Goal: Task Accomplishment & Management: Manage account settings

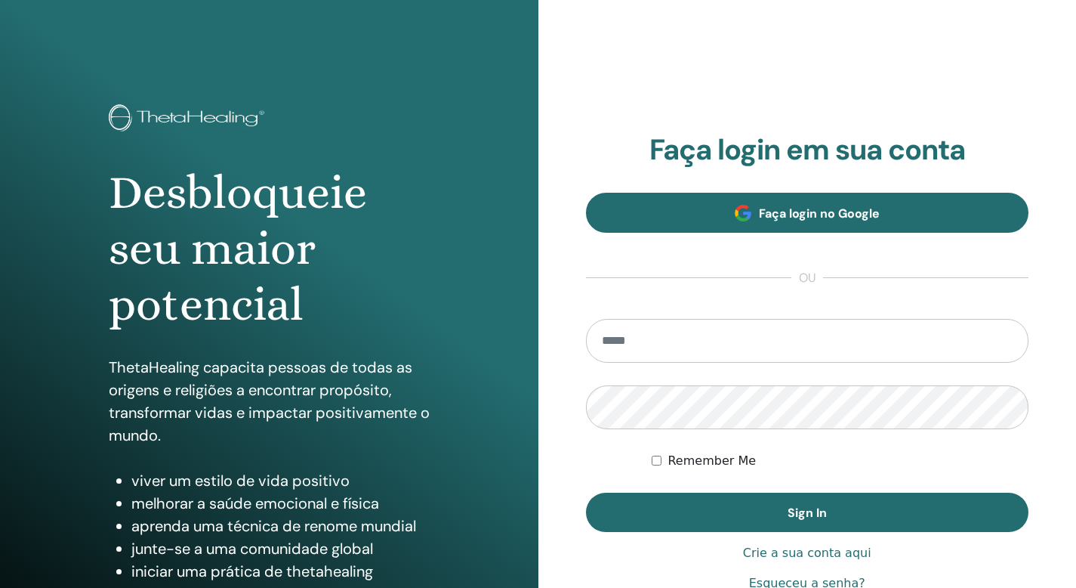
type input "**********"
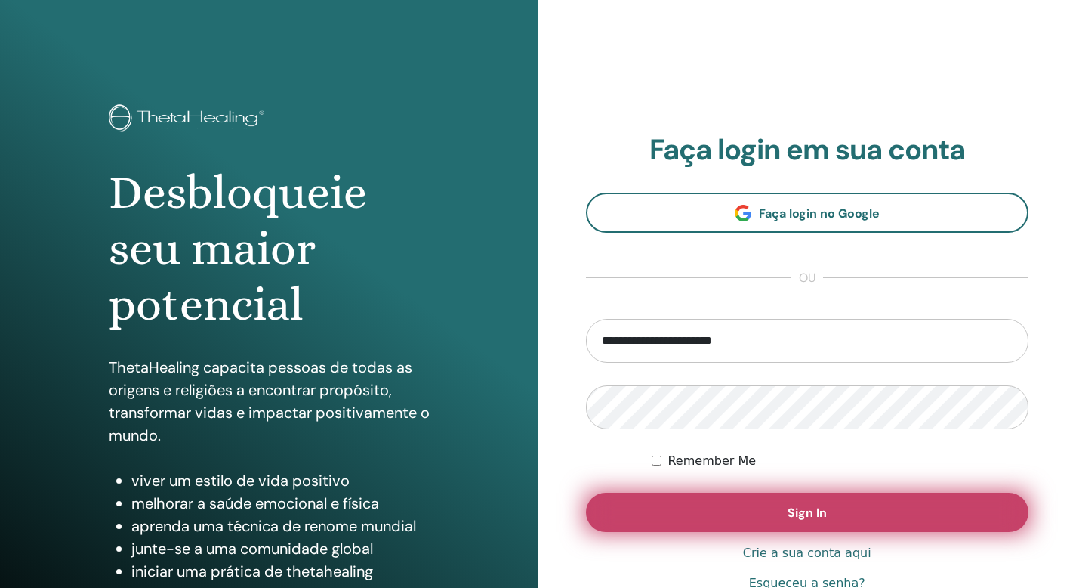
click at [813, 513] on span "Sign In" at bounding box center [807, 513] width 39 height 16
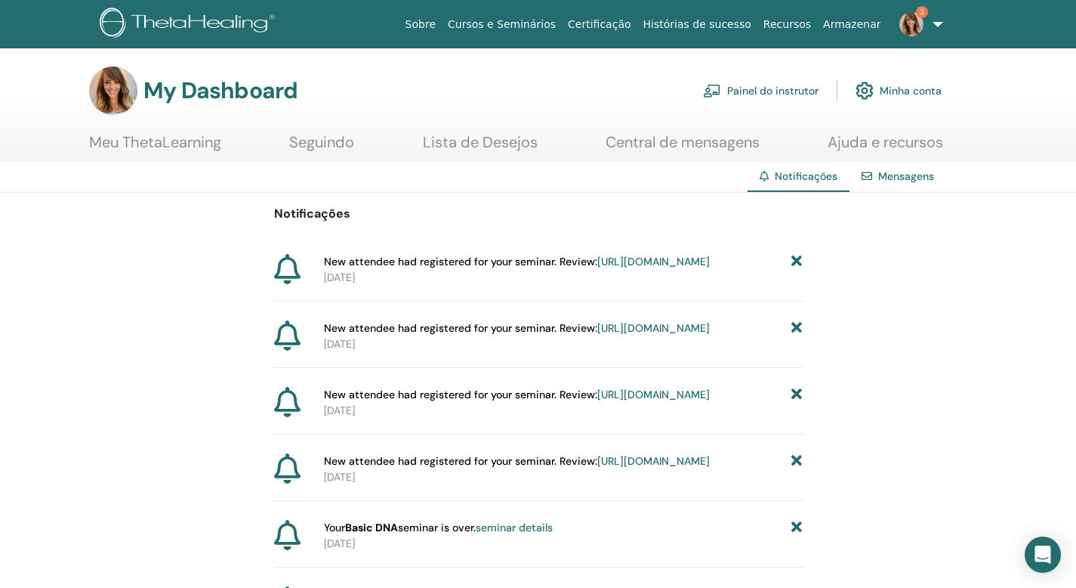
click at [912, 30] on img at bounding box center [912, 24] width 24 height 24
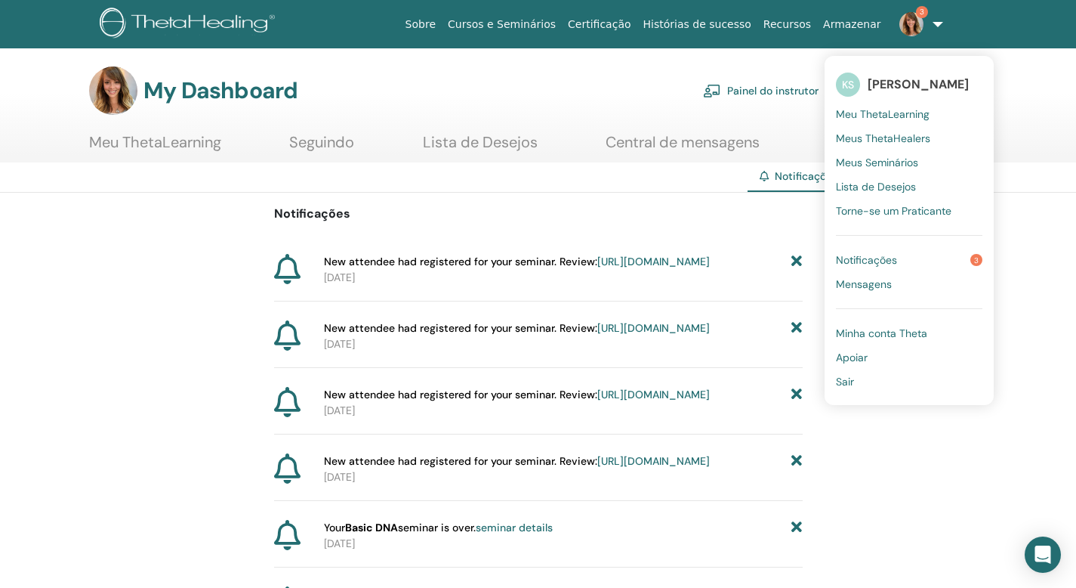
click at [909, 110] on span "Meu ThetaLearning" at bounding box center [883, 114] width 94 height 14
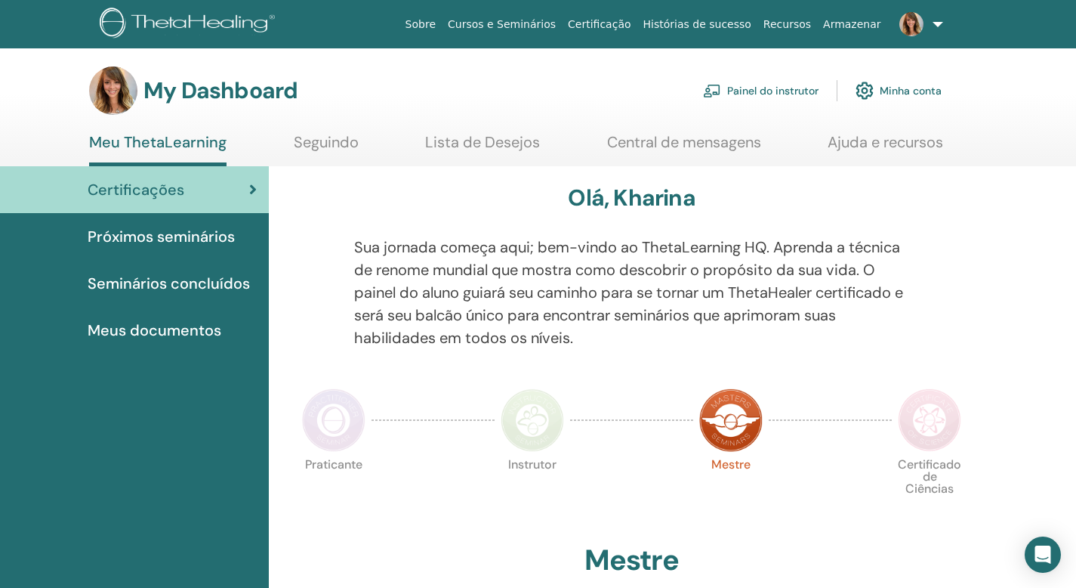
click at [797, 92] on link "Painel do instrutor" at bounding box center [761, 90] width 116 height 33
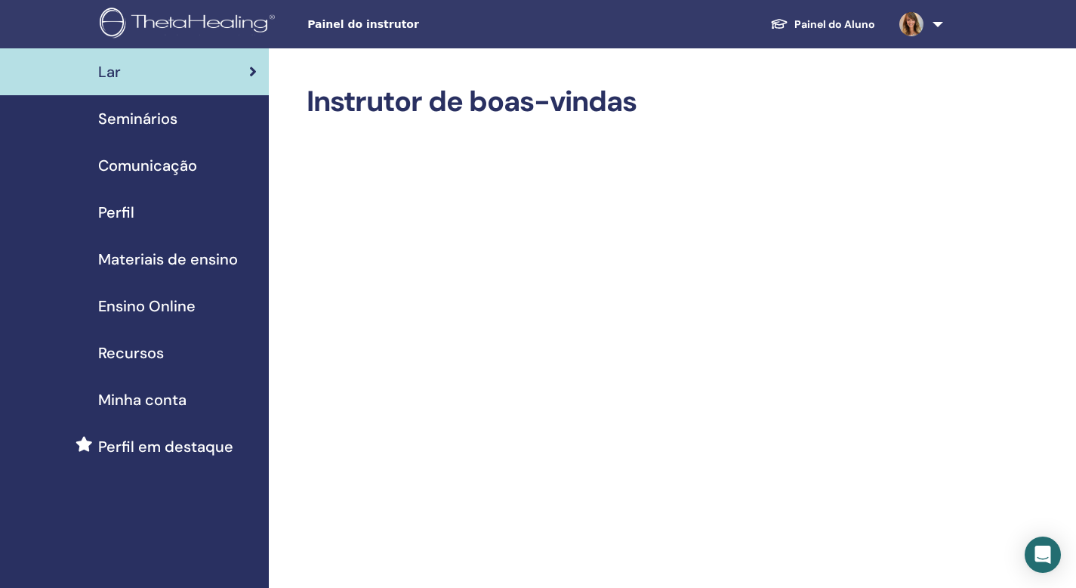
click at [128, 214] on span "Perfil" at bounding box center [116, 212] width 36 height 23
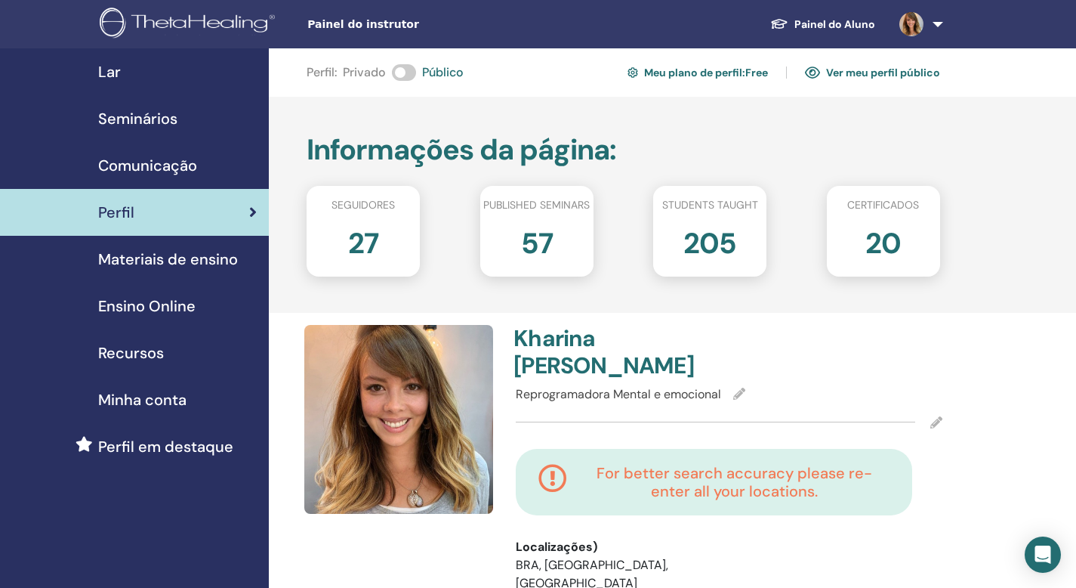
click at [854, 26] on link "Painel do Aluno" at bounding box center [822, 25] width 129 height 28
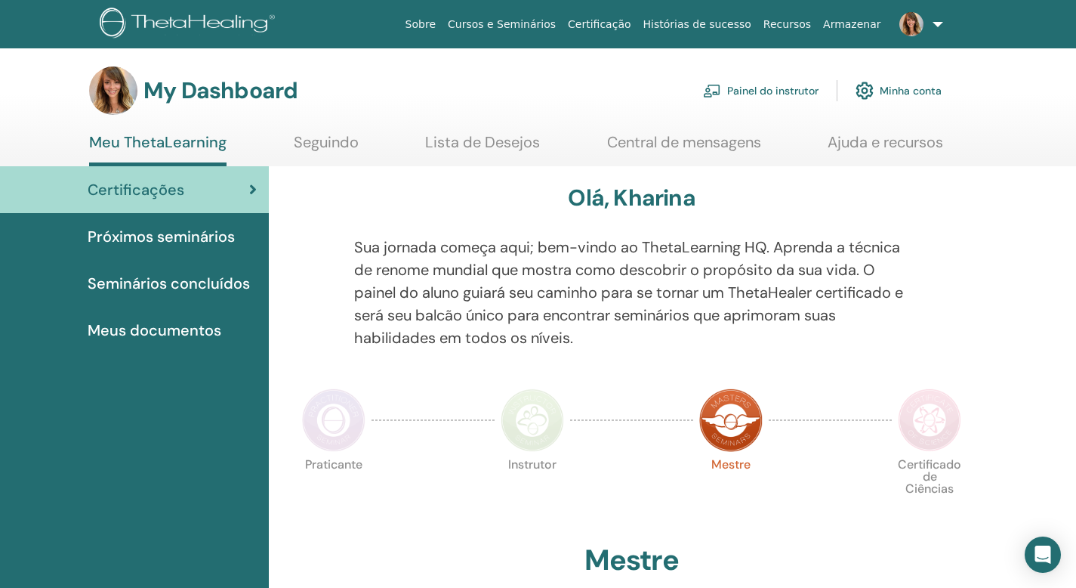
click at [546, 21] on link "Cursos e Seminários" at bounding box center [502, 25] width 120 height 28
click at [801, 86] on link "Painel do instrutor" at bounding box center [761, 90] width 116 height 33
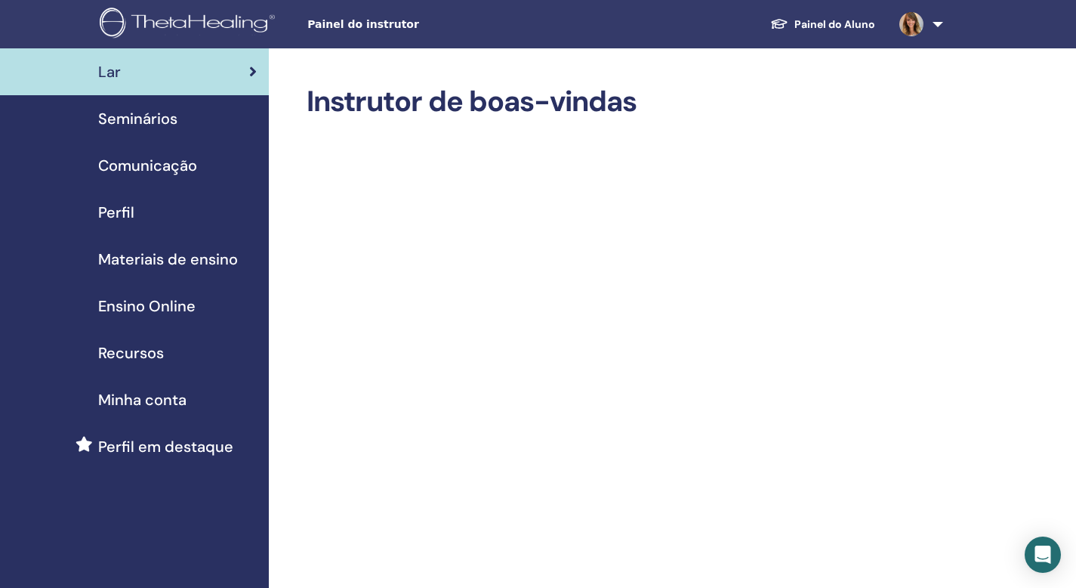
click at [164, 122] on span "Seminários" at bounding box center [137, 118] width 79 height 23
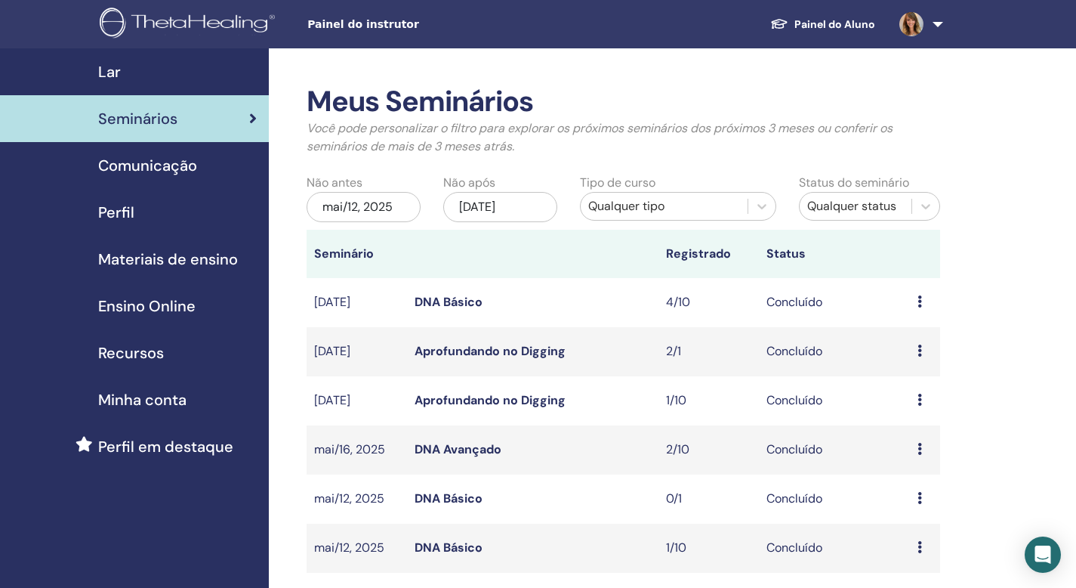
click at [919, 300] on icon at bounding box center [920, 301] width 5 height 12
click at [921, 334] on link "Participantes" at bounding box center [924, 335] width 74 height 16
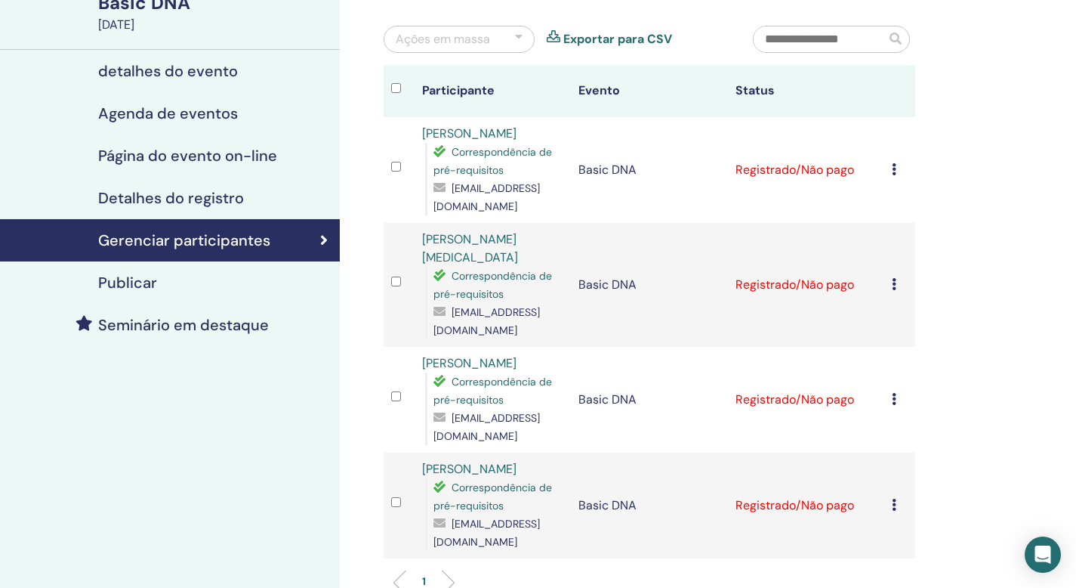
scroll to position [158, 0]
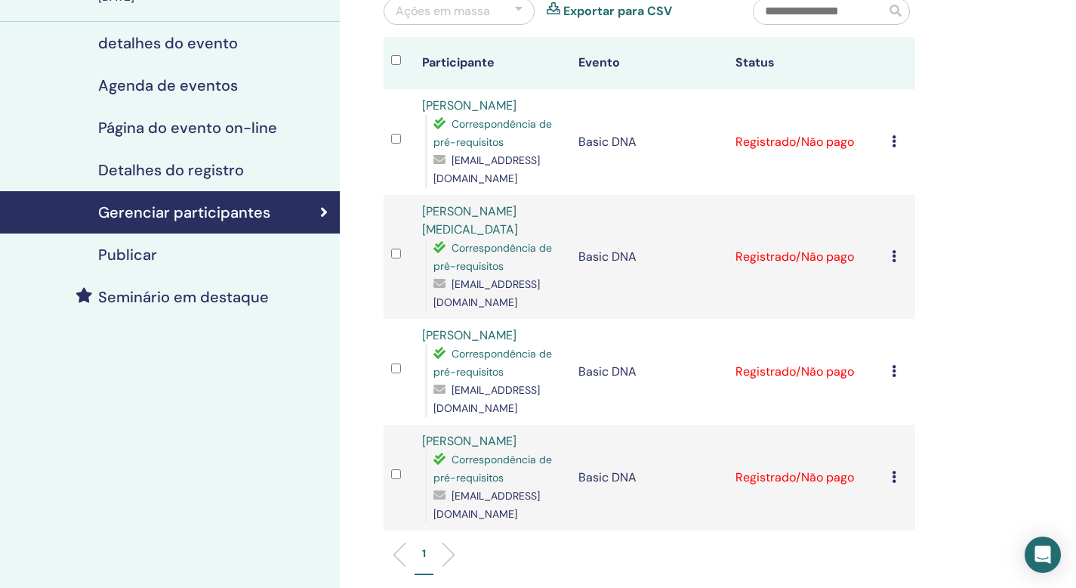
click at [896, 377] on div "Cancelar registro Não certifique-se automaticamente Marcar como pago Marcar com…" at bounding box center [900, 372] width 16 height 18
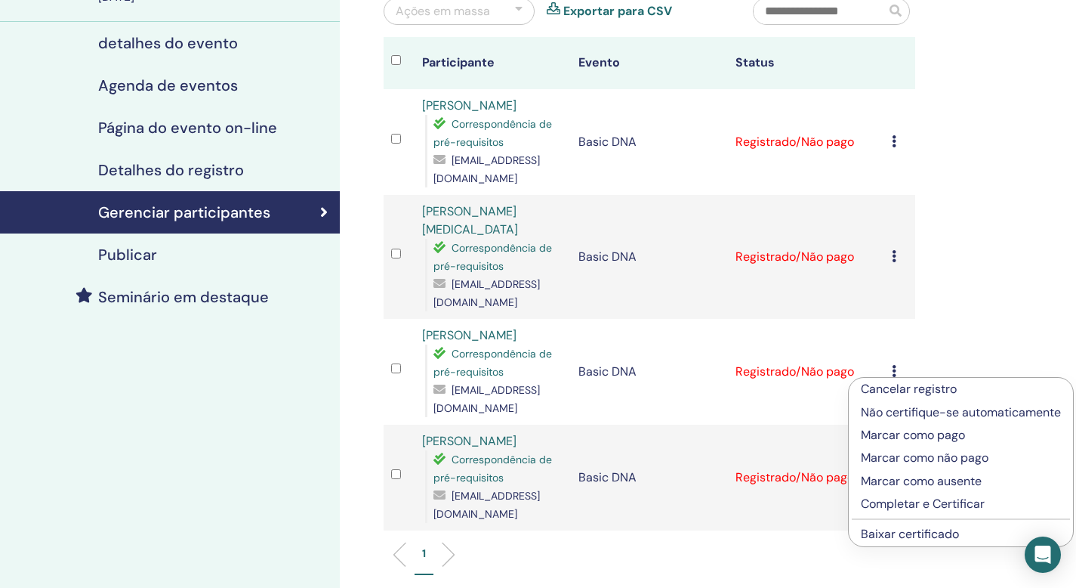
click at [947, 536] on link "Baixar certificado" at bounding box center [910, 534] width 98 height 16
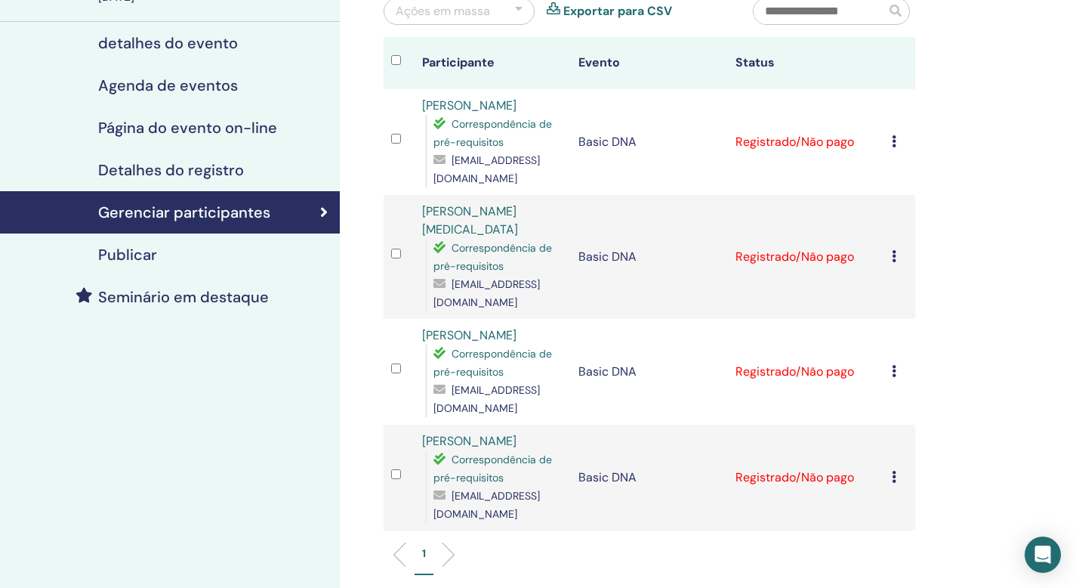
click at [894, 471] on icon at bounding box center [894, 477] width 5 height 12
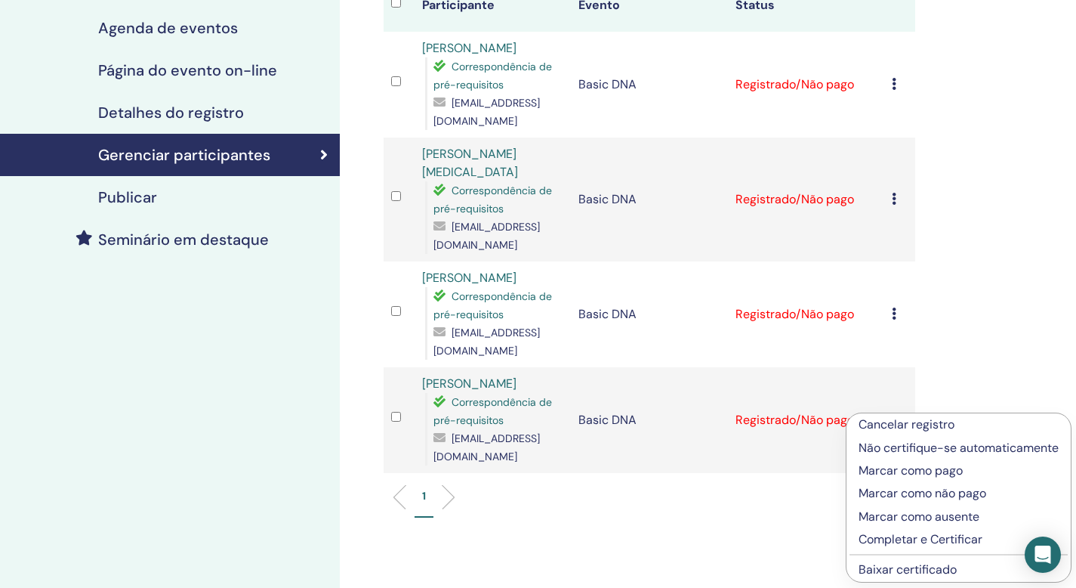
scroll to position [234, 0]
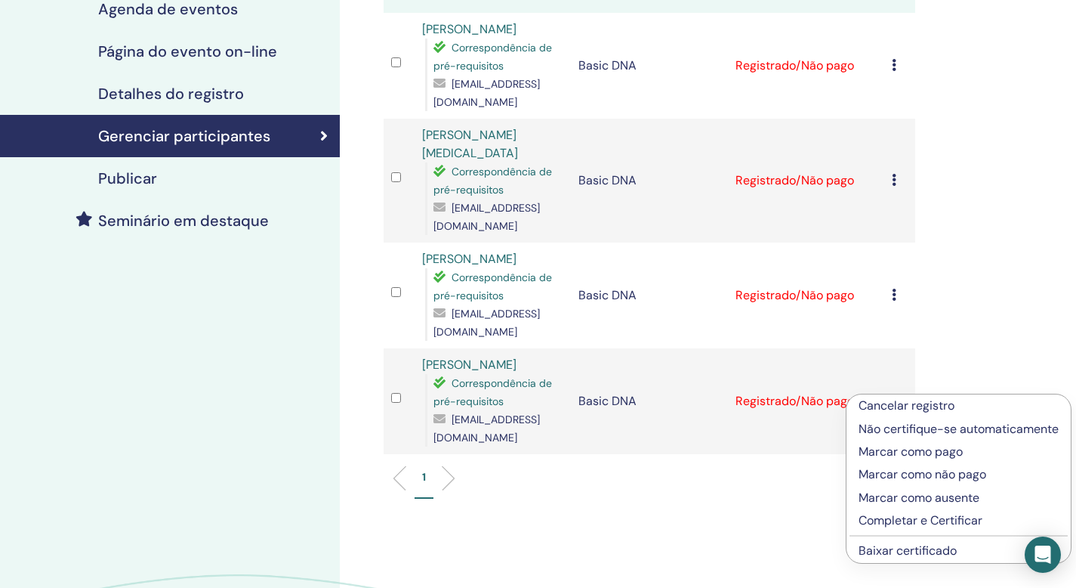
click at [934, 551] on link "Baixar certificado" at bounding box center [908, 550] width 98 height 16
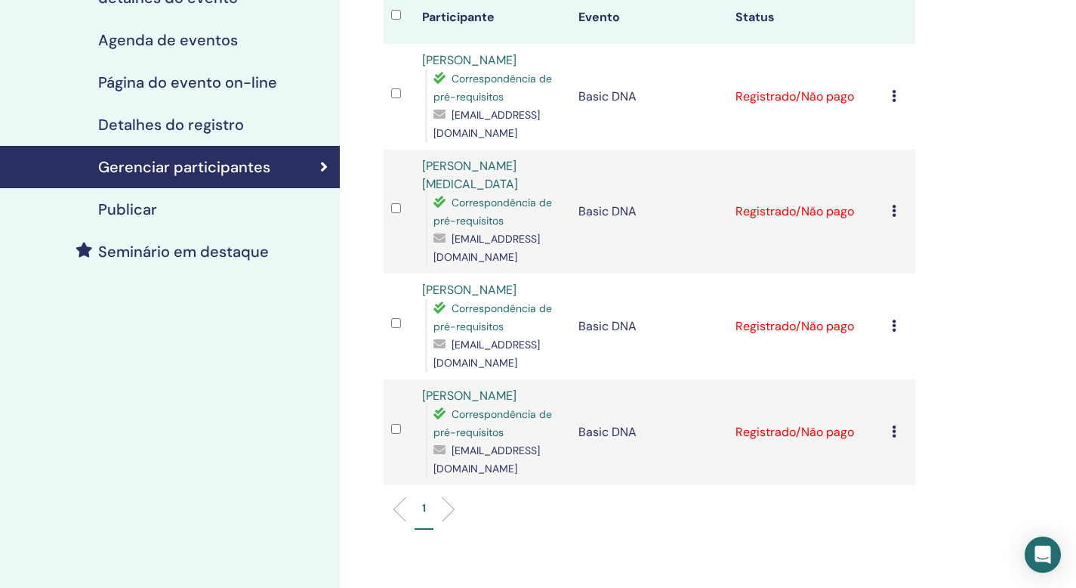
scroll to position [202, 0]
click at [895, 218] on icon at bounding box center [894, 211] width 5 height 12
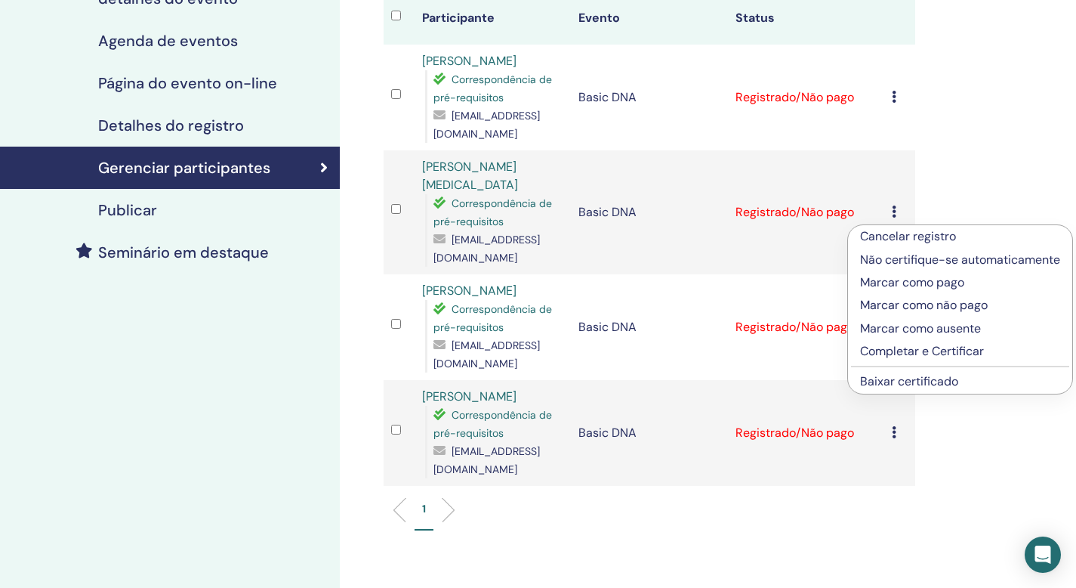
click at [909, 381] on link "Baixar certificado" at bounding box center [909, 381] width 98 height 16
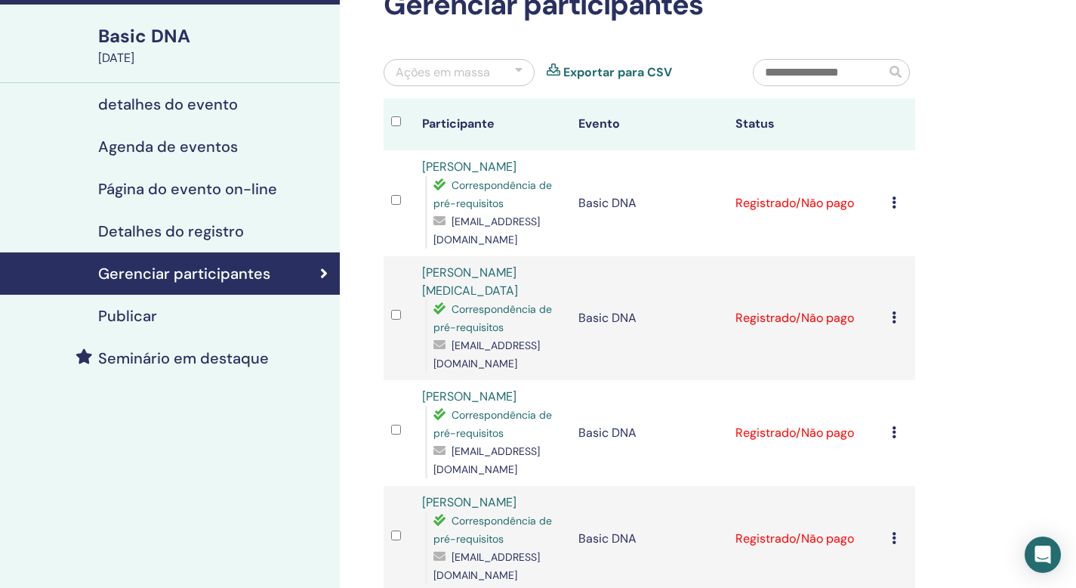
scroll to position [64, 0]
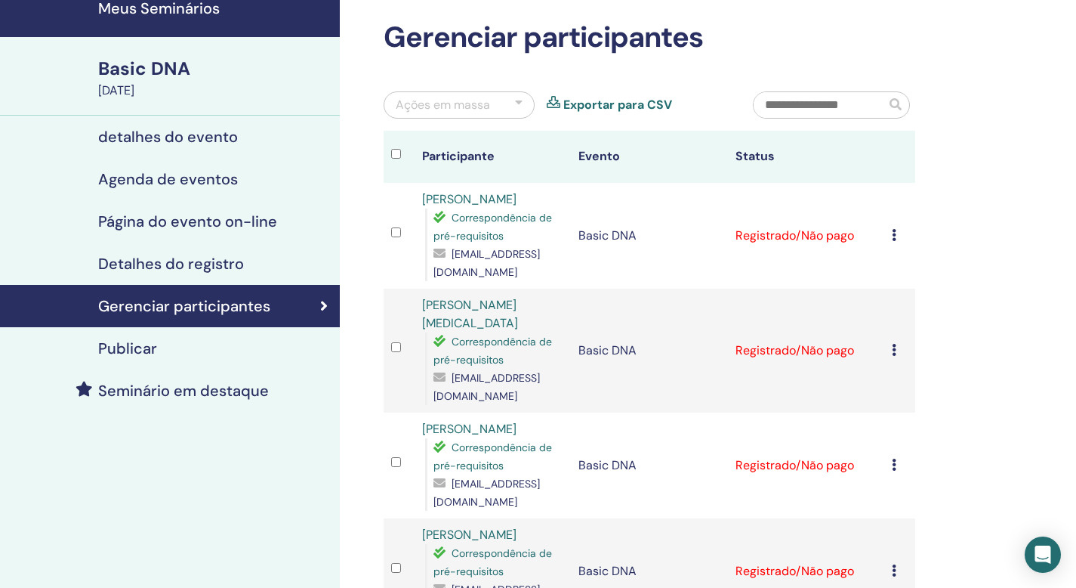
click at [895, 241] on icon at bounding box center [894, 235] width 5 height 12
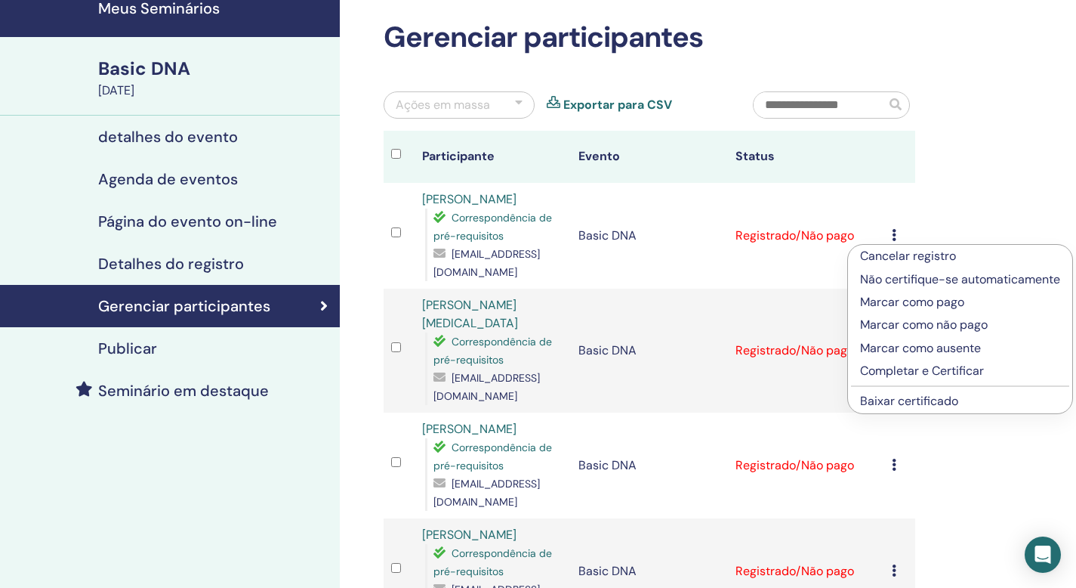
click at [907, 400] on link "Baixar certificado" at bounding box center [909, 401] width 98 height 16
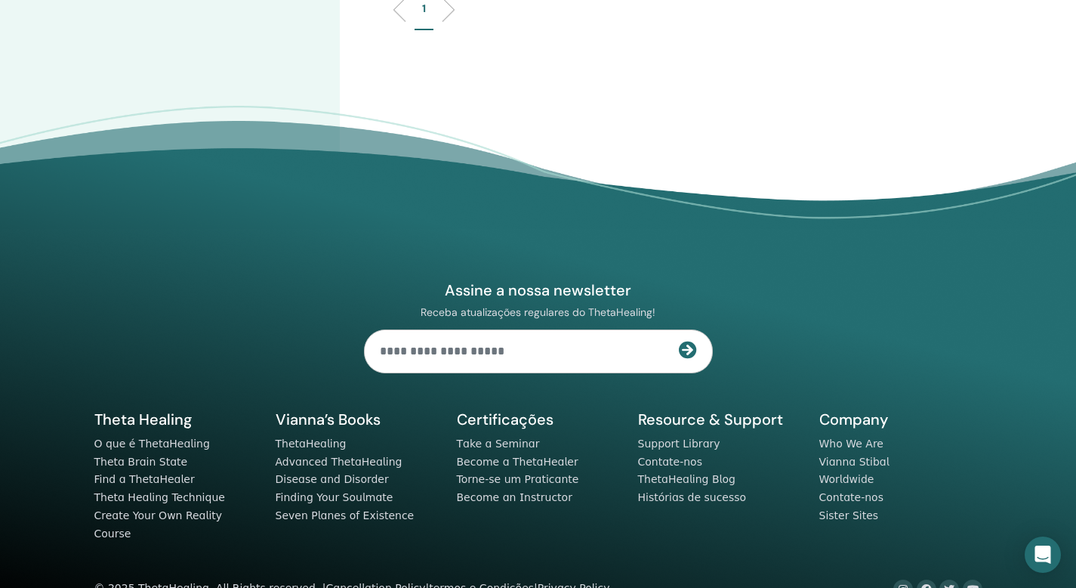
scroll to position [0, 0]
